Goal: Information Seeking & Learning: Learn about a topic

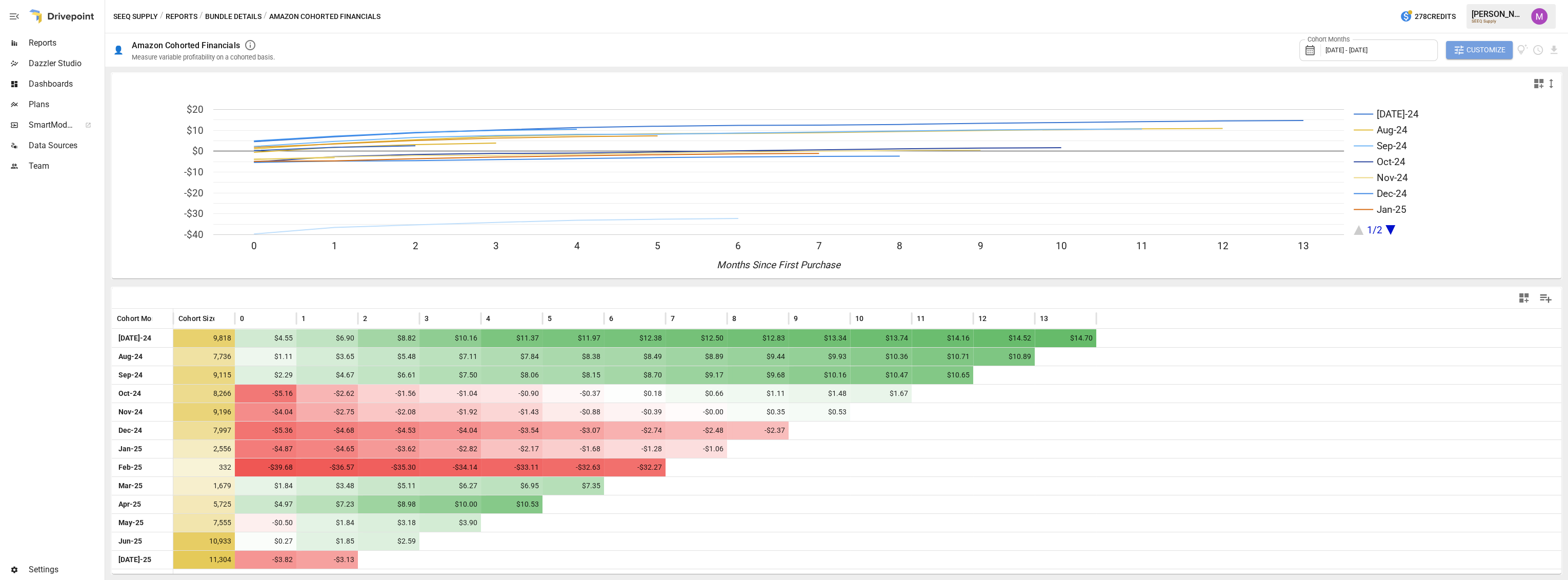
click at [1488, 54] on span "Customize" at bounding box center [1485, 50] width 39 height 13
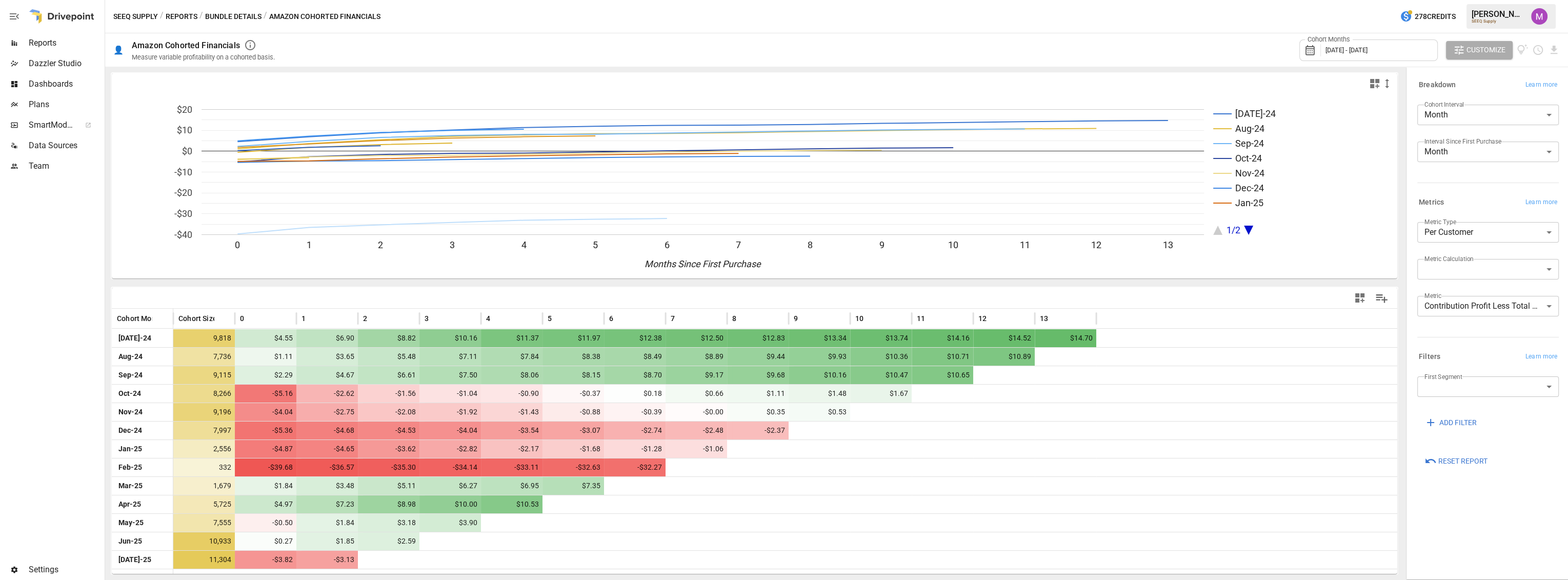
click at [1367, 50] on span "[DATE] - [DATE]" at bounding box center [1347, 50] width 42 height 7
click at [1331, 100] on icon "button" at bounding box center [1328, 96] width 8 height 8
click at [1383, 159] on button "Aug" at bounding box center [1386, 159] width 44 height 18
click at [1443, 95] on icon "button" at bounding box center [1443, 96] width 3 height 6
click at [1389, 161] on button "Aug" at bounding box center [1386, 159] width 44 height 18
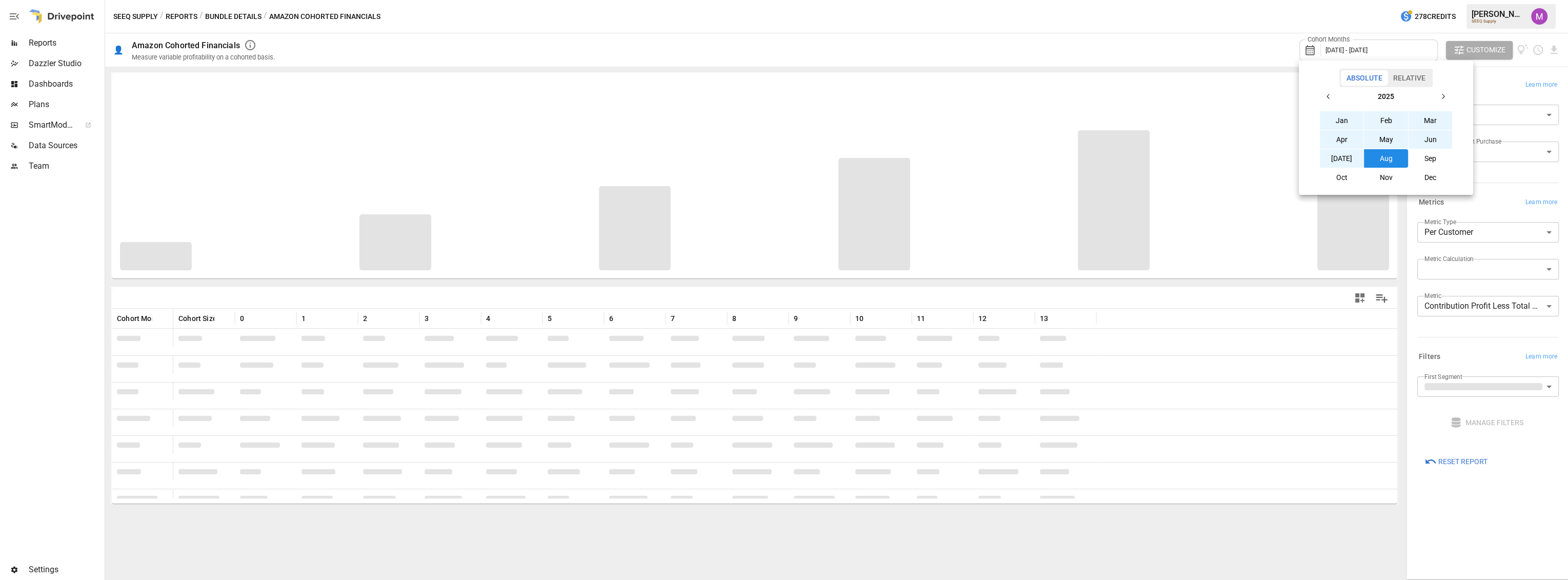
click at [1187, 50] on div at bounding box center [784, 290] width 1568 height 580
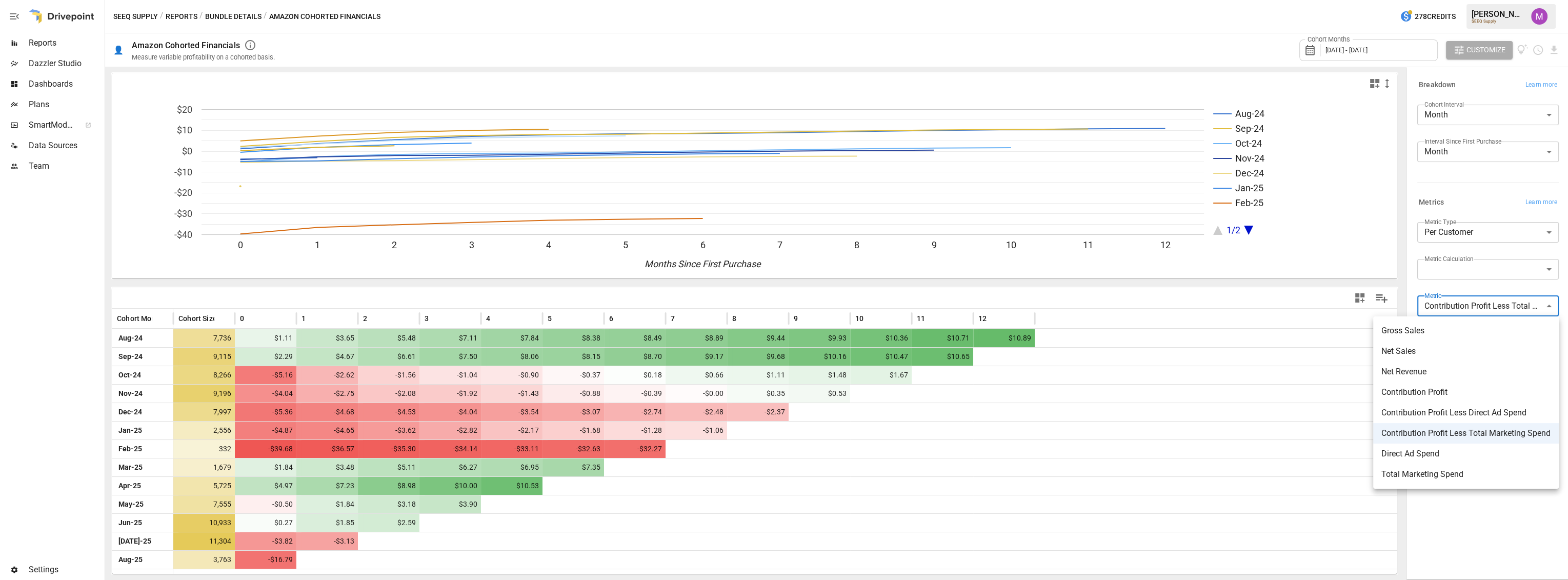
click at [1471, 0] on body "Reports Dazzler Studio Dashboards Plans SmartModel ™ Data Sources Team Settings…" at bounding box center [784, 0] width 1568 height 0
click at [1471, 305] on div at bounding box center [784, 290] width 1568 height 580
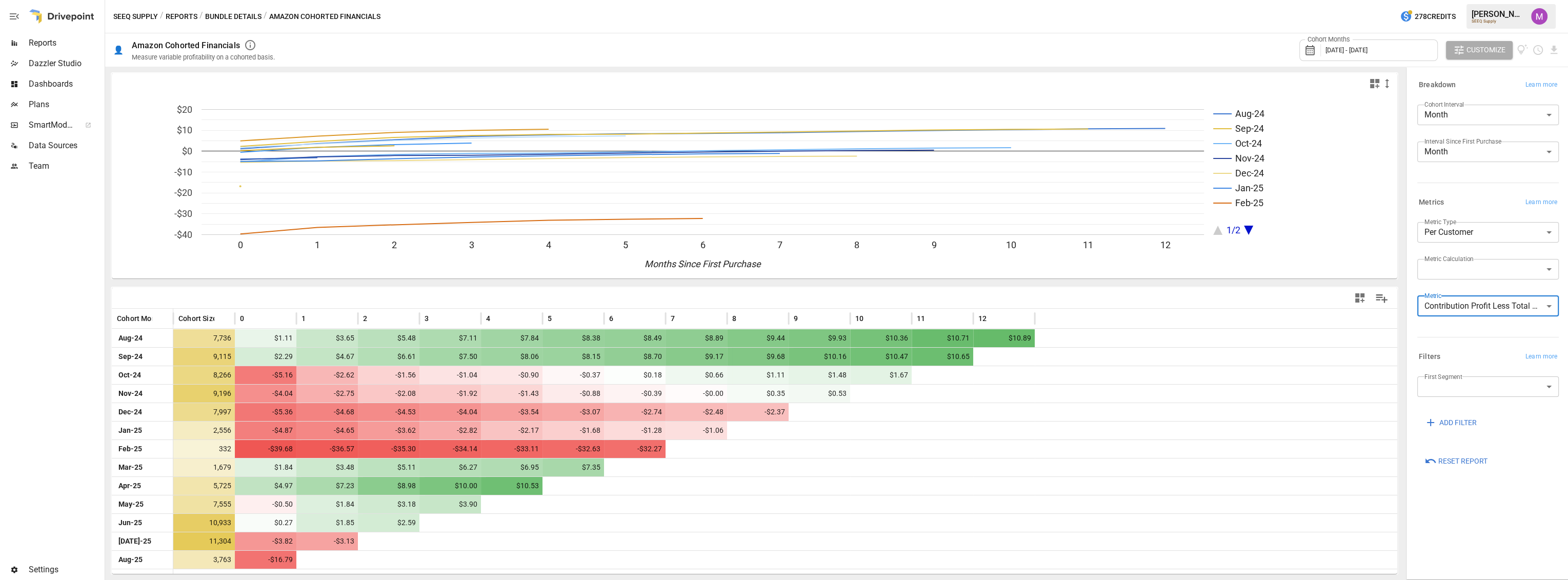
click at [1457, 380] on label "First Segment" at bounding box center [1442, 375] width 38 height 8
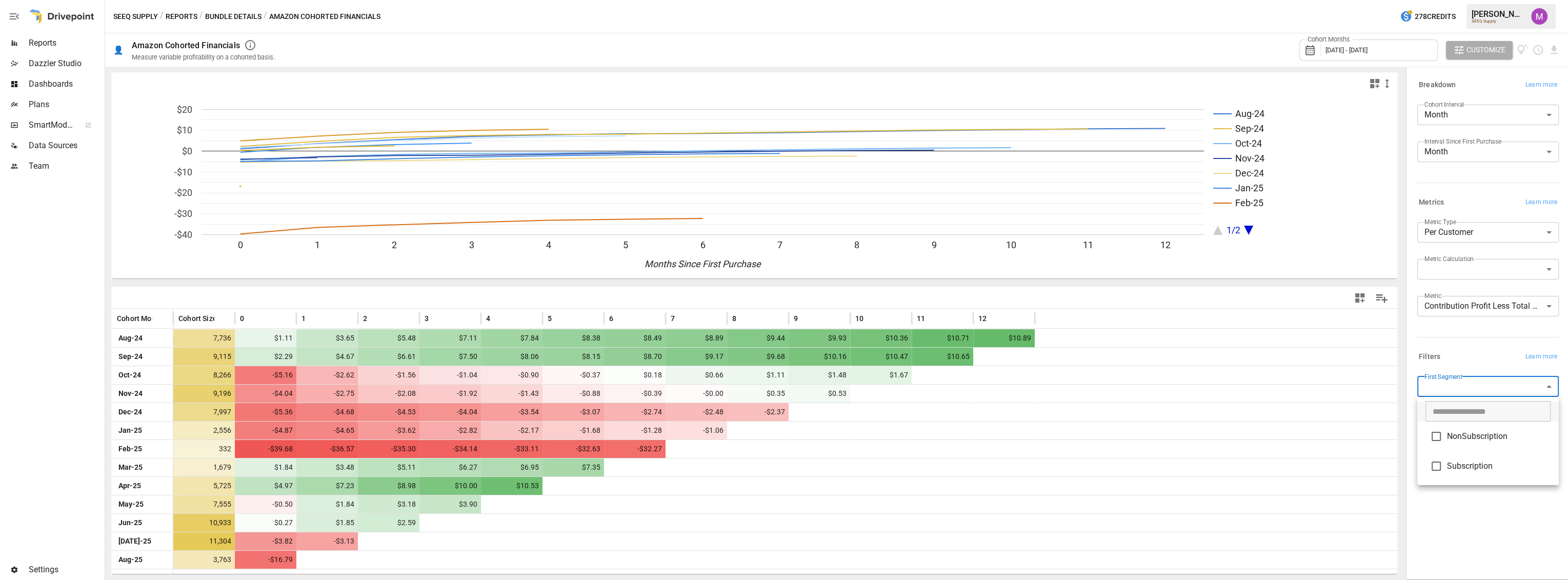
click at [1446, 0] on body "Reports Dazzler Studio Dashboards Plans SmartModel ™ Data Sources Team Settings…" at bounding box center [784, 0] width 1568 height 0
click at [1462, 292] on div at bounding box center [784, 290] width 1568 height 580
click at [1463, 0] on body "Reports Dazzler Studio Dashboards Plans SmartModel ™ Data Sources Team Settings…" at bounding box center [784, 0] width 1568 height 0
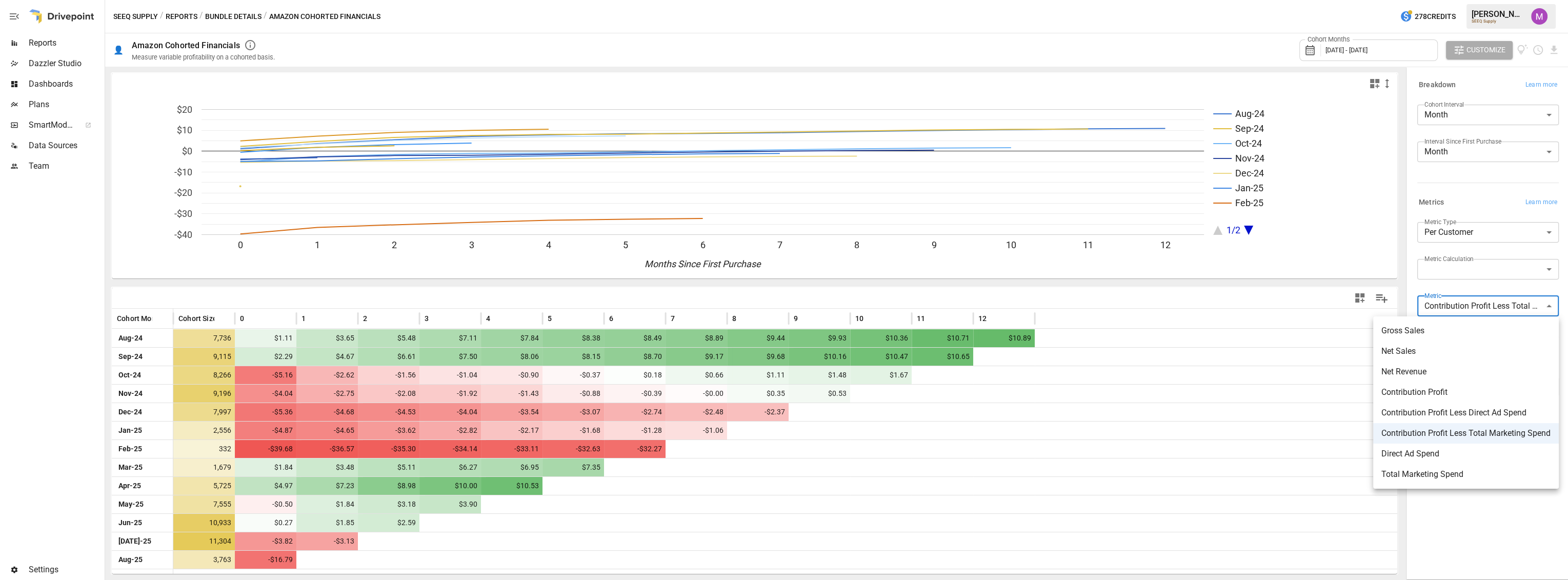
click at [1434, 357] on span "Net Sales" at bounding box center [1466, 351] width 169 height 12
type input "*********"
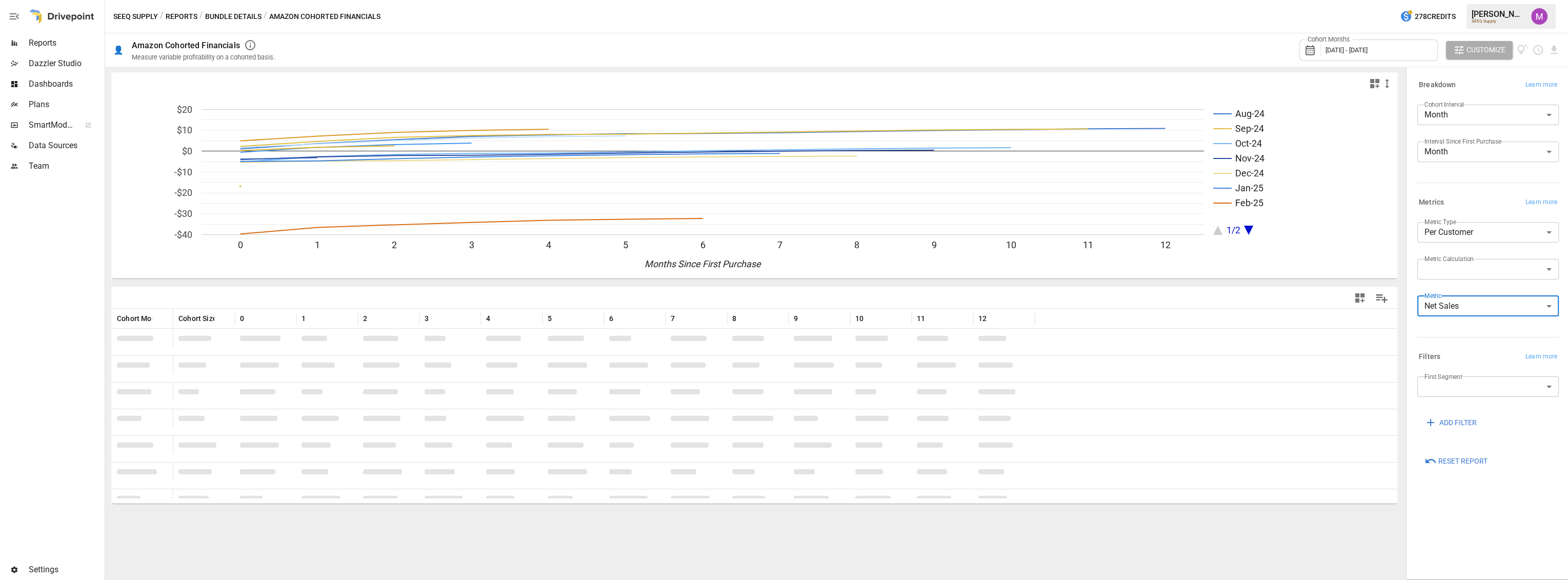
click at [1474, 0] on body "Reports Dazzler Studio Dashboards Plans SmartModel ™ Data Sources Team Settings…" at bounding box center [784, 0] width 1568 height 0
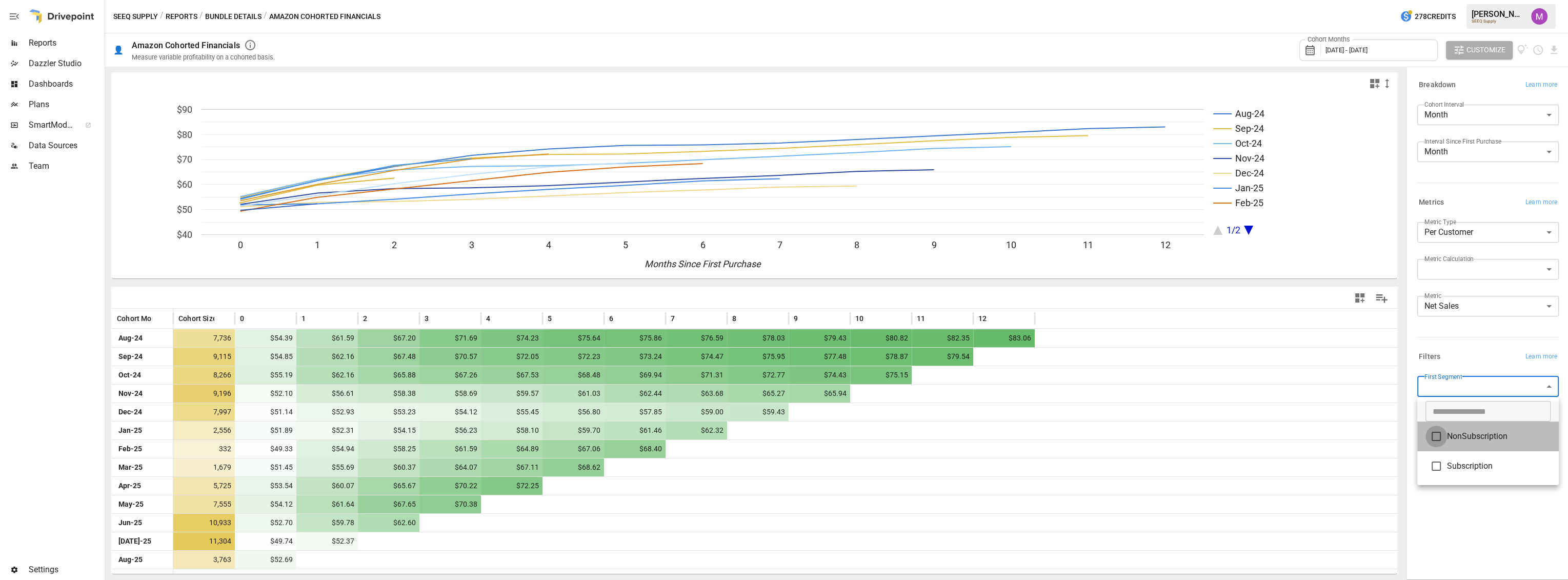
type input "**********"
